Goal: Task Accomplishment & Management: Manage account settings

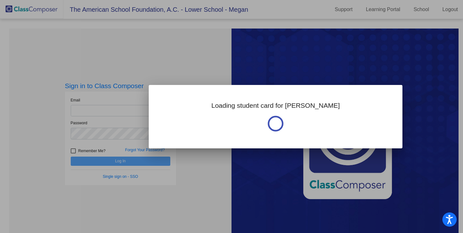
click at [209, 77] on div at bounding box center [231, 116] width 463 height 233
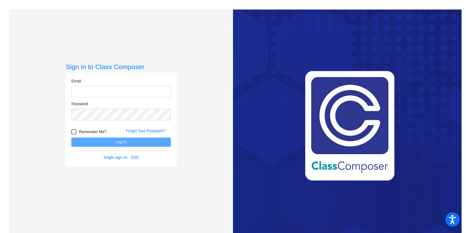
click at [125, 93] on input "email" at bounding box center [121, 92] width 100 height 12
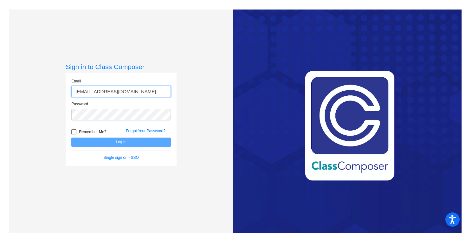
click at [110, 93] on input "megan.hallan@gmail.com" at bounding box center [121, 92] width 100 height 12
click at [110, 92] on input "megan.hallan@gmail.com" at bounding box center [121, 92] width 100 height 12
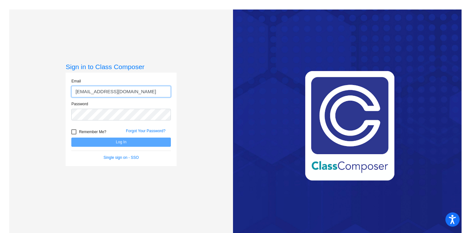
click at [110, 92] on input "megan.hallan@gmail.com" at bounding box center [121, 92] width 100 height 12
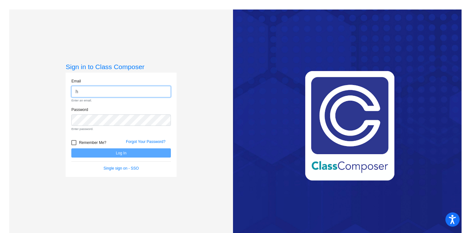
type input "hallanm@asf.edu.mx"
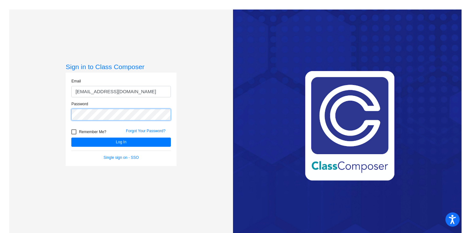
click at [71, 138] on button "Log In" at bounding box center [121, 142] width 100 height 9
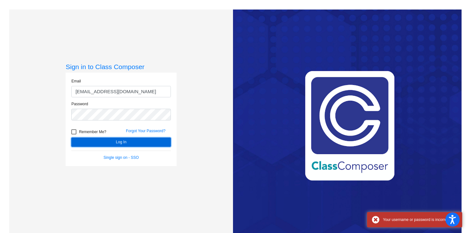
click at [92, 142] on button "Log In" at bounding box center [121, 142] width 100 height 9
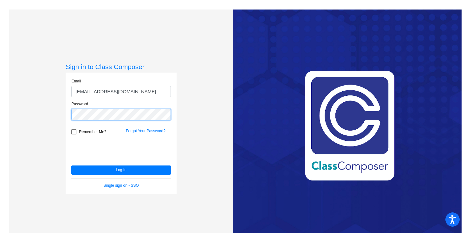
click at [71, 165] on button "Log In" at bounding box center [121, 169] width 100 height 9
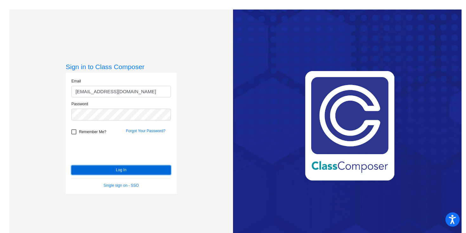
click at [97, 167] on button "Log In" at bounding box center [121, 169] width 100 height 9
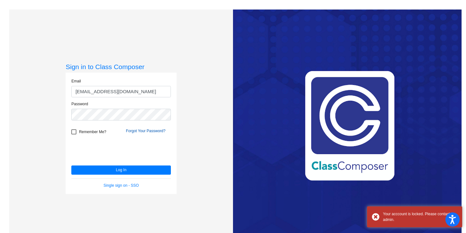
click at [134, 132] on link "Forgot Your Password?" at bounding box center [146, 131] width 40 height 4
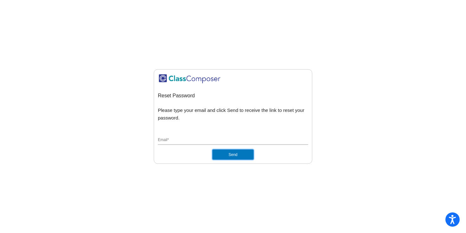
click at [225, 157] on button "Send" at bounding box center [232, 155] width 41 height 10
click at [202, 137] on div "Email *" at bounding box center [233, 139] width 150 height 12
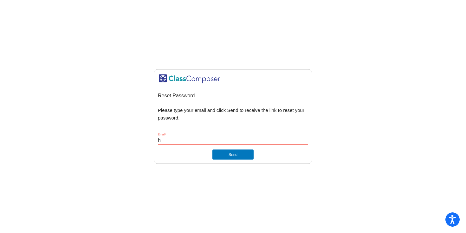
type input "hallanm@asf.edu.mx"
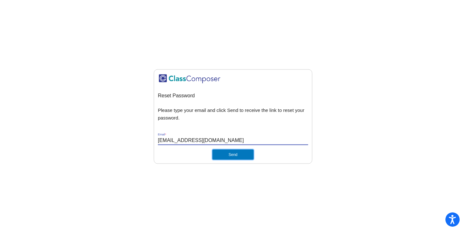
click at [231, 153] on button "Send" at bounding box center [232, 155] width 41 height 10
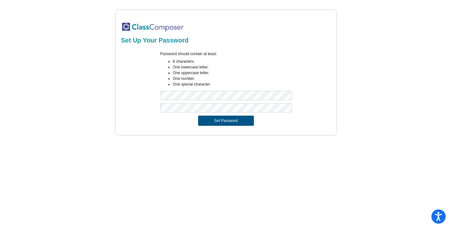
click at [227, 119] on button "Set Password" at bounding box center [226, 121] width 56 height 10
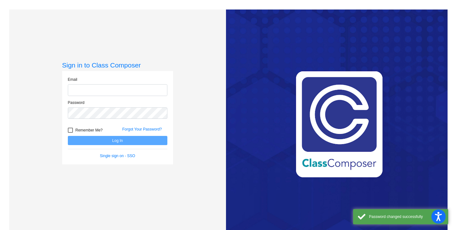
click at [154, 96] on div "Email" at bounding box center [117, 88] width 109 height 23
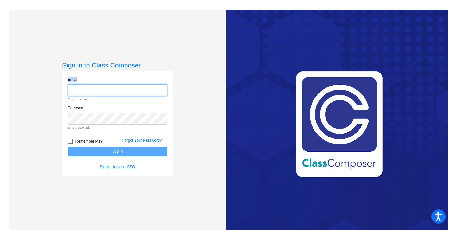
click at [140, 90] on input "email" at bounding box center [118, 90] width 100 height 12
click at [124, 92] on input "email" at bounding box center [118, 90] width 100 height 12
type input "hallanm@asf.edu.mx"
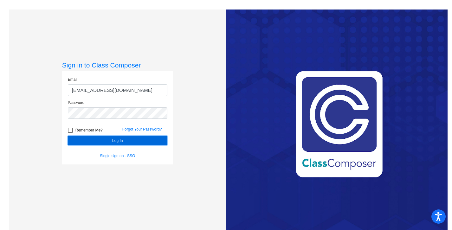
click at [114, 137] on button "Log In" at bounding box center [118, 140] width 100 height 9
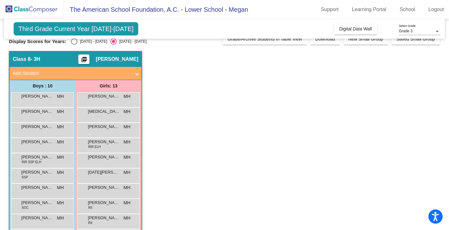
scroll to position [10, 0]
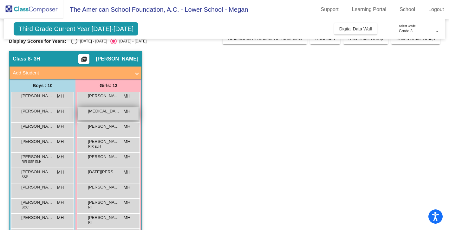
click at [101, 120] on div "ALLEGRA PORTENY MH lock do_not_disturb_alt" at bounding box center [108, 114] width 63 height 15
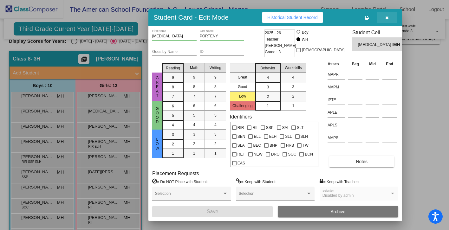
click at [385, 16] on icon "button" at bounding box center [386, 18] width 3 height 4
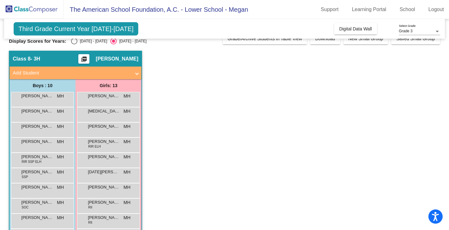
click at [76, 42] on div "Select an option" at bounding box center [74, 41] width 6 height 6
click at [74, 44] on input "2024 - 2025" at bounding box center [74, 44] width 0 height 0
radio input "true"
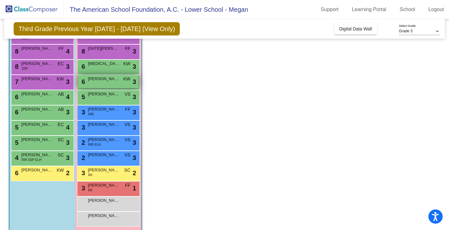
scroll to position [77, 0]
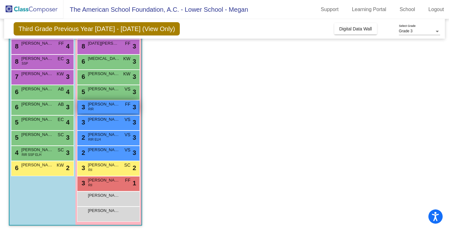
click at [107, 105] on span "SOFIA PASQUEL" at bounding box center [104, 104] width 32 height 6
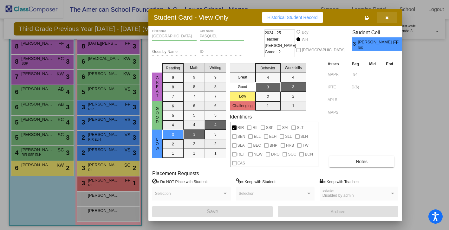
click at [386, 16] on icon "button" at bounding box center [386, 18] width 3 height 4
